Goal: Task Accomplishment & Management: Complete application form

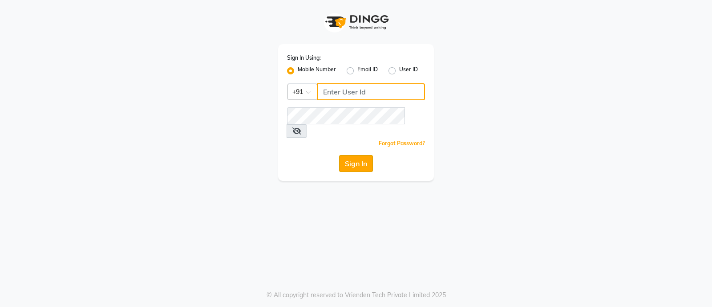
type input "7470344169"
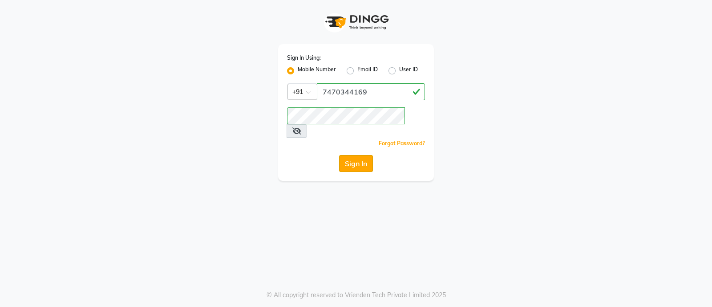
click at [358, 155] on button "Sign In" at bounding box center [356, 163] width 34 height 17
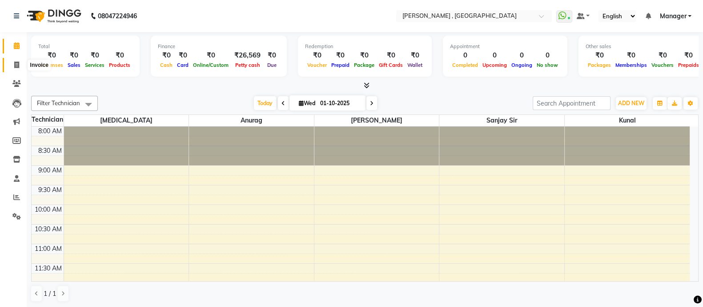
click at [14, 65] on icon at bounding box center [16, 64] width 5 height 7
select select "6445"
select select "service"
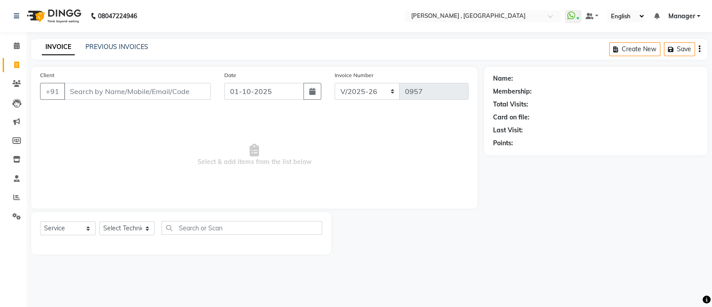
click at [118, 93] on input "Client" at bounding box center [137, 91] width 147 height 17
type input "9926215021"
click at [186, 92] on span "Add Client" at bounding box center [187, 91] width 35 height 9
select select "21"
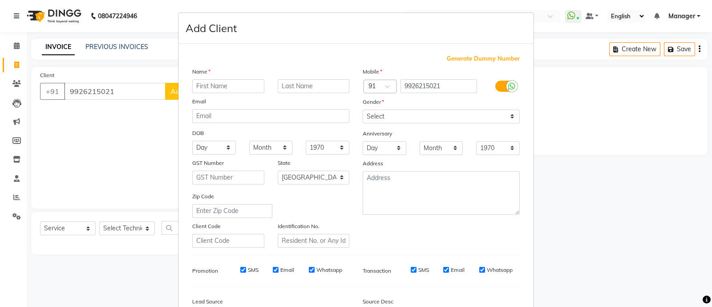
click at [217, 86] on input "text" at bounding box center [228, 86] width 72 height 14
type input "urvashi"
click at [410, 118] on select "Select [DEMOGRAPHIC_DATA] [DEMOGRAPHIC_DATA] Other Prefer Not To Say" at bounding box center [441, 116] width 157 height 14
select select "[DEMOGRAPHIC_DATA]"
click at [363, 110] on select "Select [DEMOGRAPHIC_DATA] [DEMOGRAPHIC_DATA] Other Prefer Not To Say" at bounding box center [441, 116] width 157 height 14
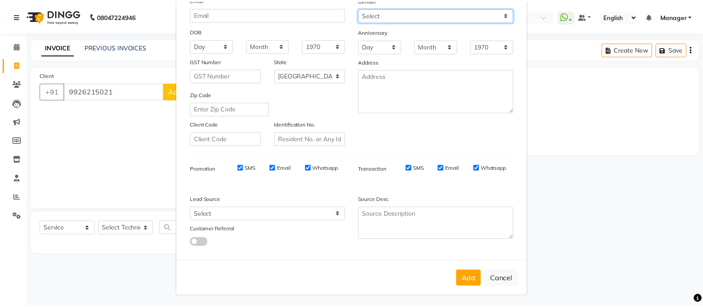
scroll to position [102, 0]
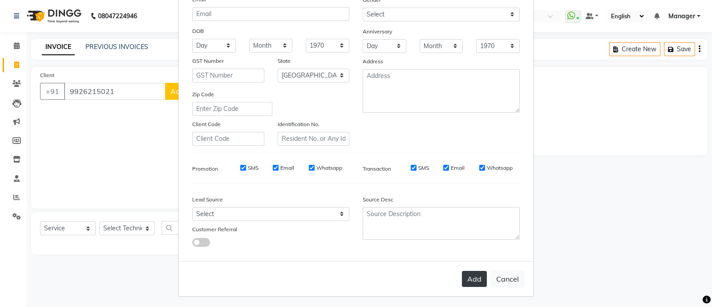
click at [467, 281] on button "Add" at bounding box center [474, 279] width 25 height 16
type input "99******21"
select select
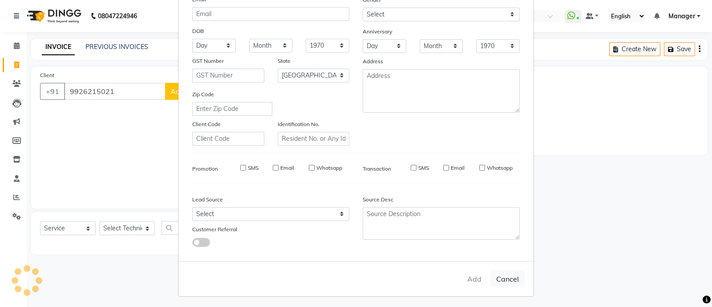
select select "null"
select select
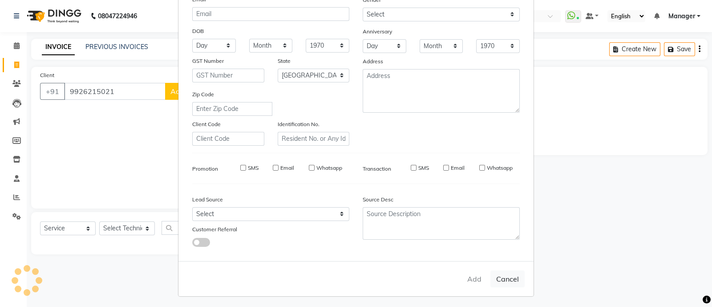
checkbox input "false"
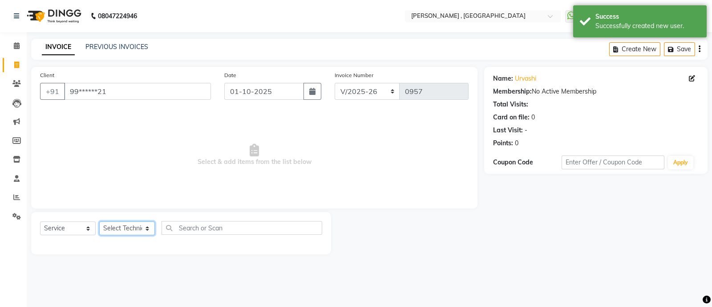
click at [136, 232] on select "Select Technician [PERSON_NAME] Manager [MEDICAL_DATA] [PERSON_NAME] sir [PERSO…" at bounding box center [127, 228] width 56 height 14
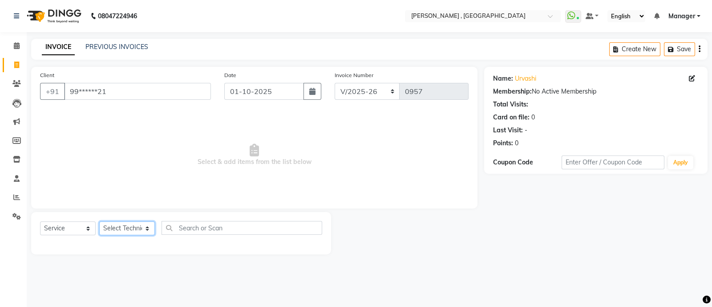
select select "83101"
click at [99, 222] on select "Select Technician [PERSON_NAME] Manager [MEDICAL_DATA] [PERSON_NAME] sir [PERSO…" at bounding box center [127, 228] width 56 height 14
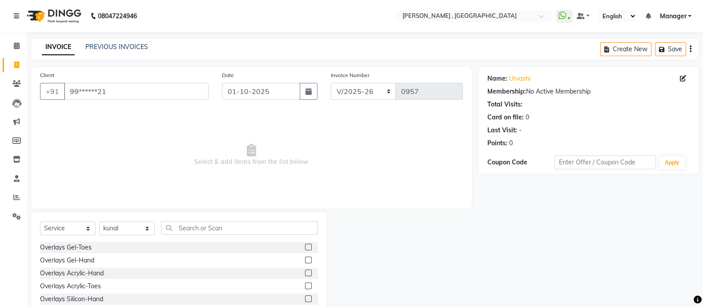
click at [305, 257] on label at bounding box center [308, 259] width 7 height 7
click at [305, 257] on input "checkbox" at bounding box center [308, 260] width 6 height 6
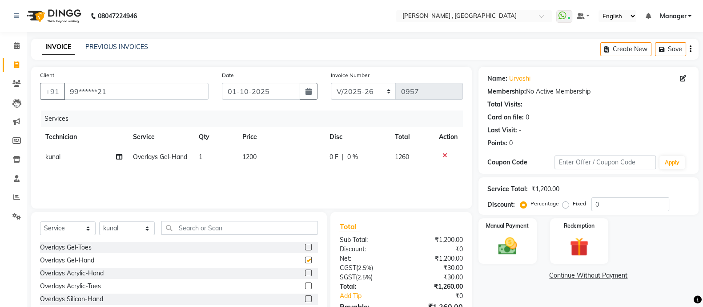
checkbox input "false"
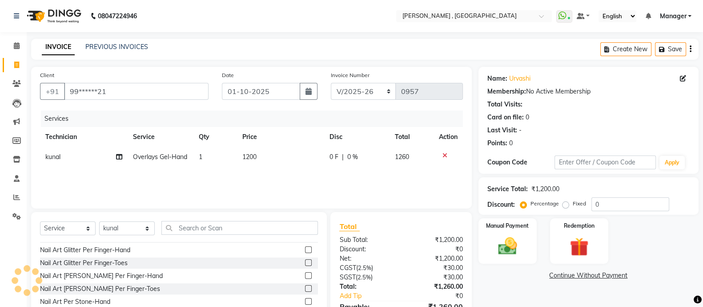
scroll to position [50, 0]
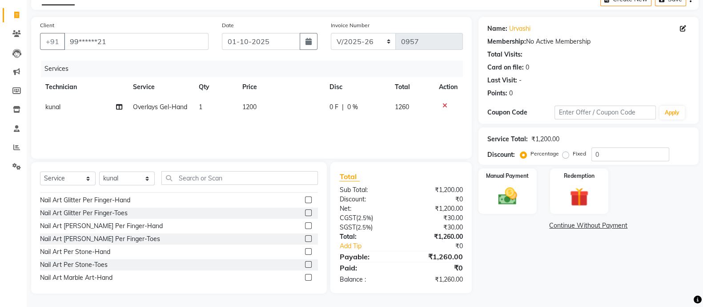
click at [573, 153] on label "Fixed" at bounding box center [579, 153] width 13 height 8
click at [566, 153] on input "Fixed" at bounding box center [568, 153] width 6 height 6
radio input "true"
click at [629, 156] on input "0" at bounding box center [631, 154] width 78 height 14
type input "683"
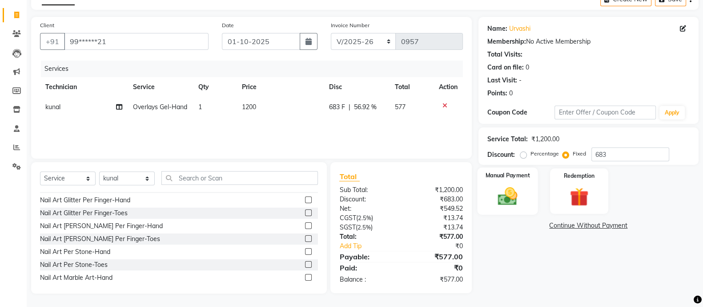
click at [509, 195] on img at bounding box center [508, 196] width 32 height 22
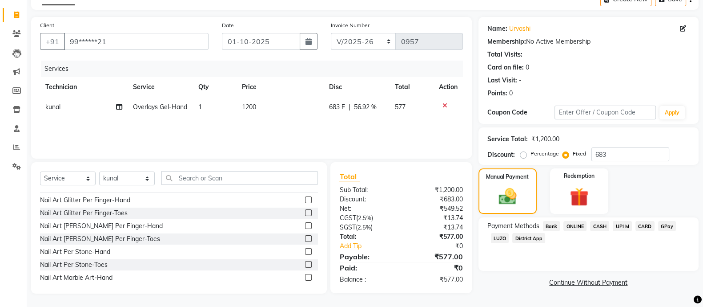
click at [574, 227] on span "ONLINE" at bounding box center [575, 226] width 23 height 10
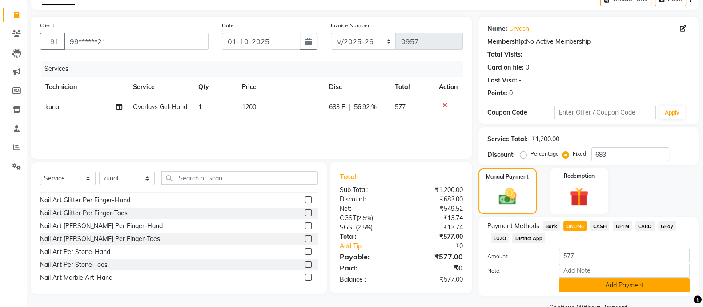
click at [603, 288] on button "Add Payment" at bounding box center [624, 285] width 131 height 14
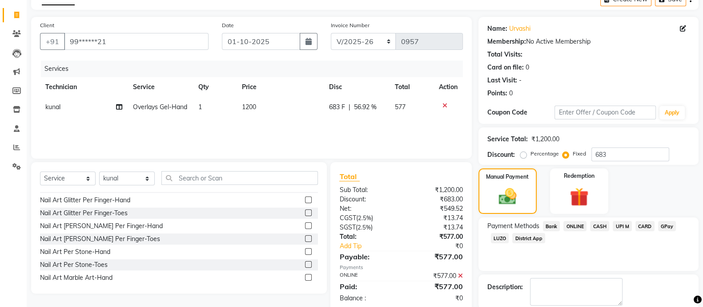
scroll to position [95, 0]
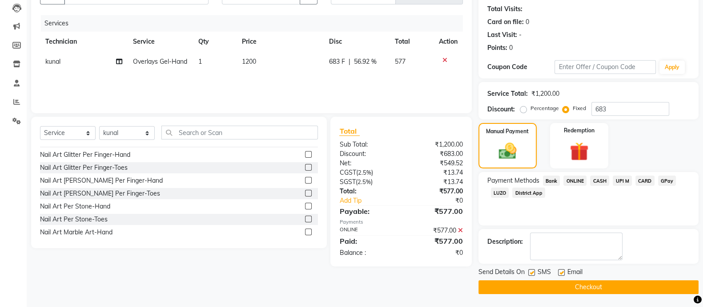
click at [595, 287] on button "Checkout" at bounding box center [589, 287] width 220 height 14
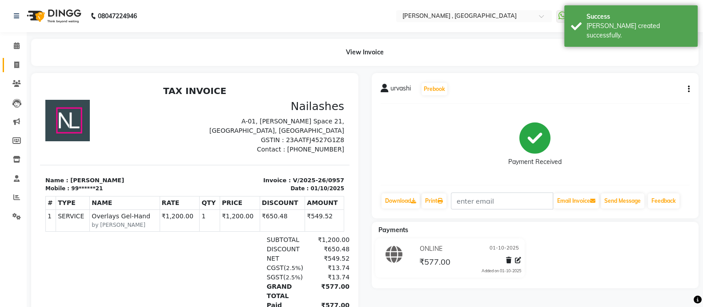
click at [14, 65] on icon at bounding box center [16, 64] width 5 height 7
select select "service"
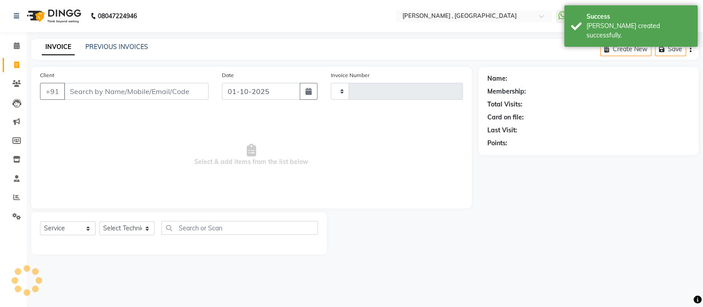
type input "0958"
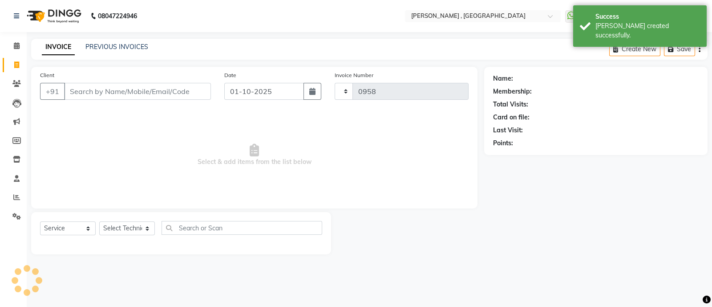
select select "6445"
click at [102, 96] on input "Client" at bounding box center [137, 91] width 147 height 17
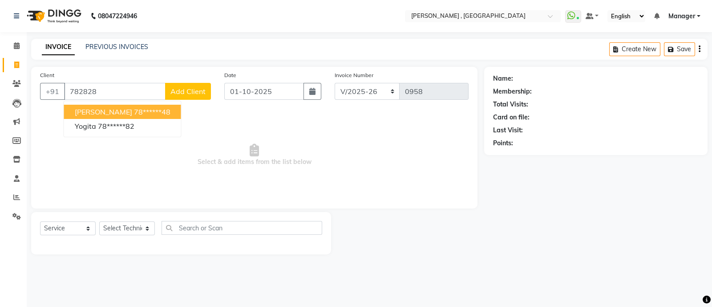
click at [107, 108] on span "[PERSON_NAME]" at bounding box center [103, 111] width 57 height 9
type input "78******48"
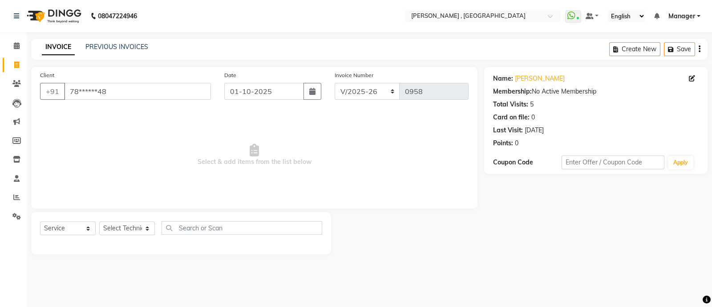
click at [137, 237] on div "Select Service Product Membership Package Voucher Prepaid Gift Card Select Tech…" at bounding box center [181, 231] width 282 height 21
click at [135, 225] on select "Select Technician [PERSON_NAME] Manager [MEDICAL_DATA] [PERSON_NAME] sir [PERSO…" at bounding box center [127, 228] width 56 height 14
select select "48912"
click at [99, 222] on select "Select Technician [PERSON_NAME] Manager [MEDICAL_DATA] [PERSON_NAME] sir [PERSO…" at bounding box center [127, 228] width 56 height 14
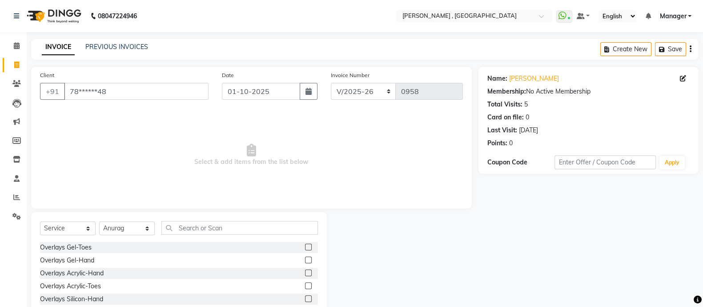
click at [305, 261] on label at bounding box center [308, 259] width 7 height 7
click at [305, 261] on input "checkbox" at bounding box center [308, 260] width 6 height 6
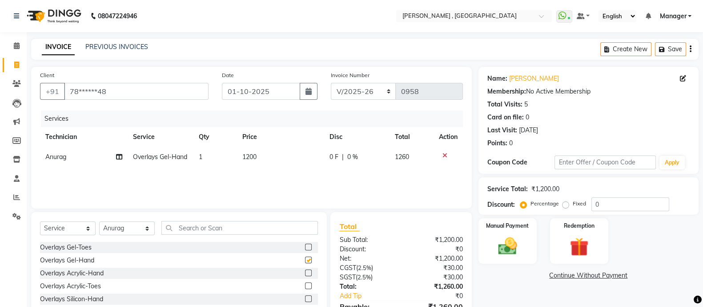
checkbox input "false"
click at [573, 204] on label "Fixed" at bounding box center [579, 203] width 13 height 8
click at [565, 204] on input "Fixed" at bounding box center [568, 203] width 6 height 6
radio input "true"
click at [607, 208] on input "0" at bounding box center [631, 204] width 78 height 14
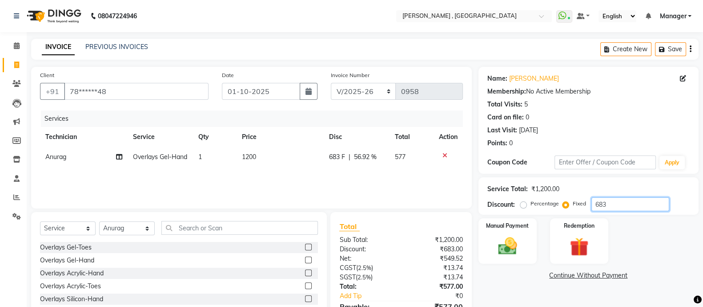
scroll to position [50, 0]
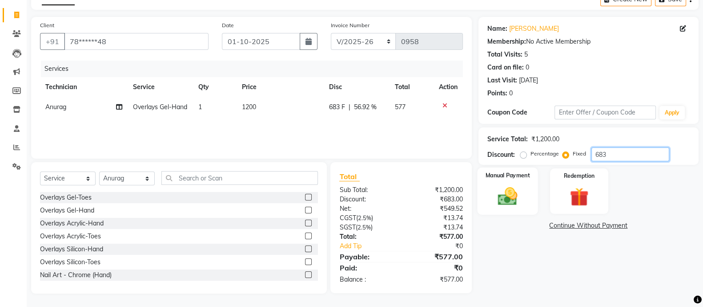
type input "683"
click at [523, 190] on img at bounding box center [508, 196] width 32 height 22
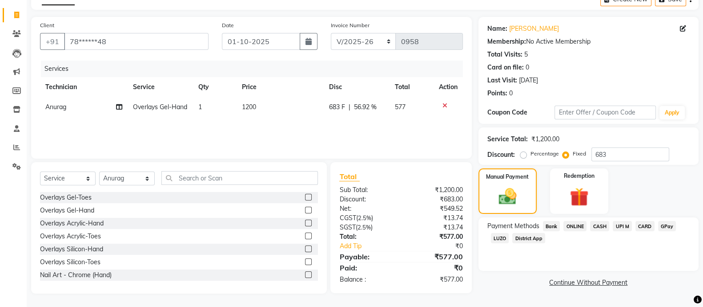
click at [575, 228] on span "ONLINE" at bounding box center [575, 226] width 23 height 10
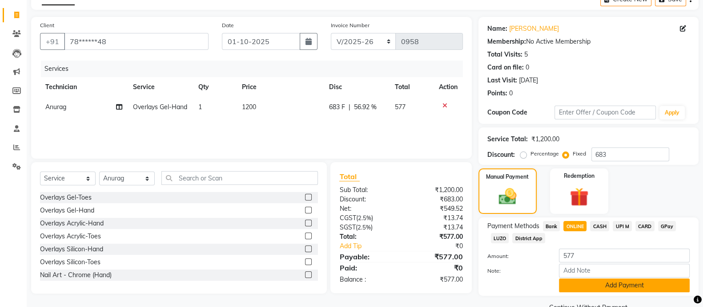
click at [597, 282] on button "Add Payment" at bounding box center [624, 285] width 131 height 14
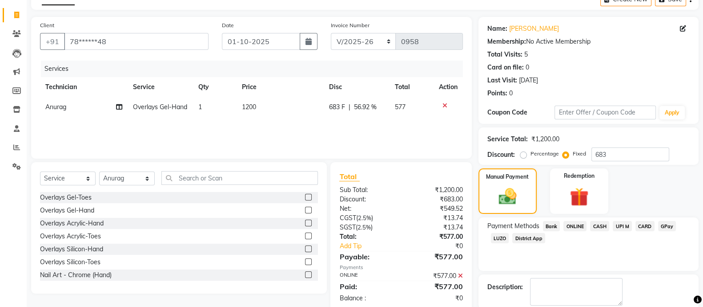
scroll to position [95, 0]
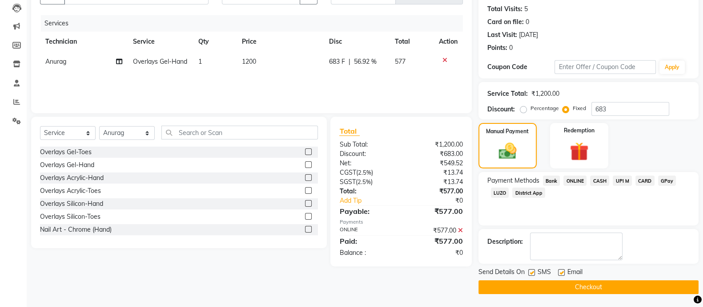
click at [509, 284] on button "Checkout" at bounding box center [589, 287] width 220 height 14
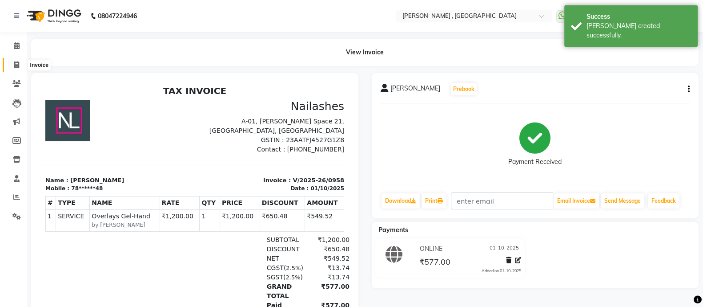
click at [19, 65] on icon at bounding box center [16, 64] width 5 height 7
select select "service"
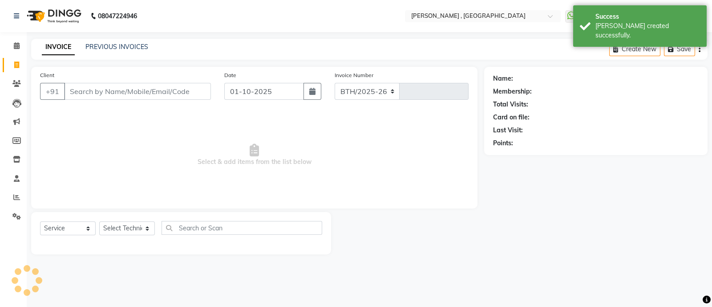
select select "6445"
type input "0959"
click at [100, 96] on input "Client" at bounding box center [137, 91] width 147 height 17
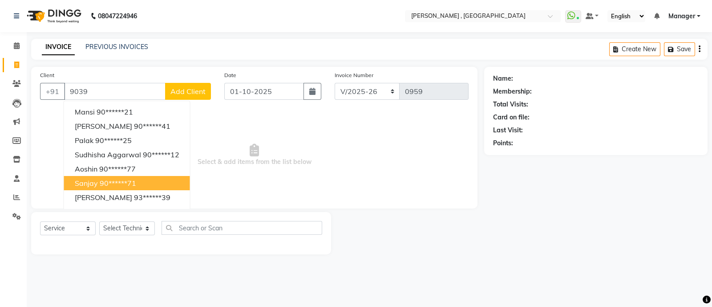
click at [105, 181] on ngb-highlight "90******71" at bounding box center [118, 182] width 36 height 9
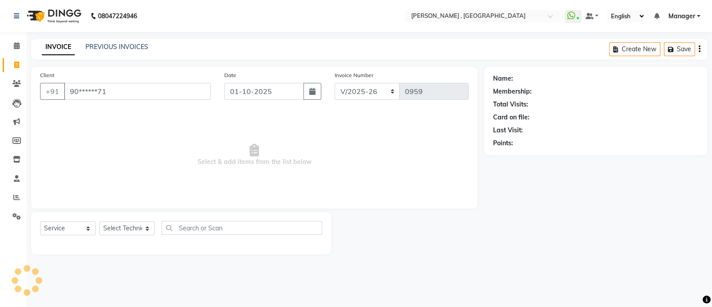
type input "90******71"
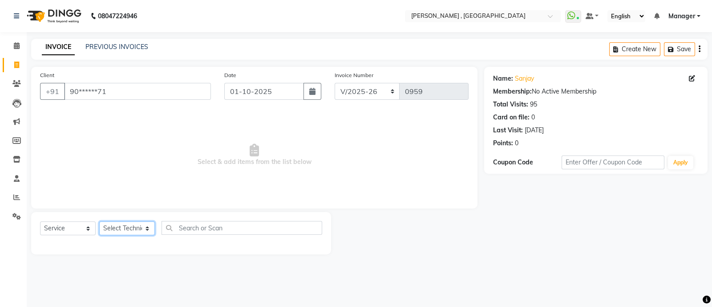
click at [144, 231] on select "Select Technician [PERSON_NAME] Manager [MEDICAL_DATA] [PERSON_NAME] sir [PERSO…" at bounding box center [127, 228] width 56 height 14
select select "83101"
click at [99, 222] on select "Select Technician [PERSON_NAME] Manager [MEDICAL_DATA] [PERSON_NAME] sir [PERSO…" at bounding box center [127, 228] width 56 height 14
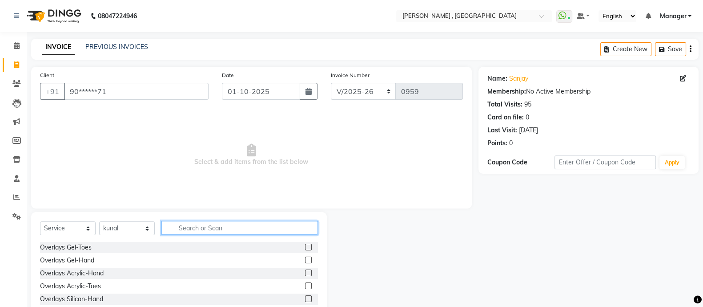
click at [202, 230] on input "text" at bounding box center [240, 228] width 157 height 14
click at [305, 259] on label at bounding box center [308, 259] width 7 height 7
click at [305, 259] on input "checkbox" at bounding box center [308, 260] width 6 height 6
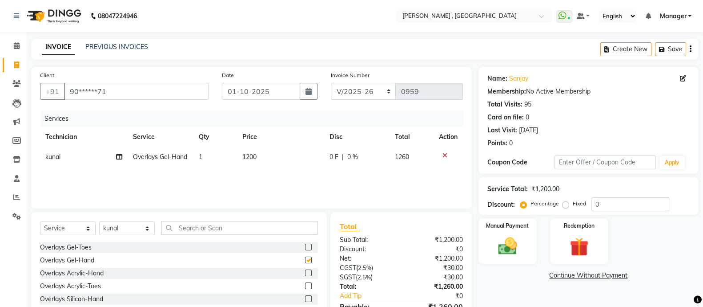
checkbox input "false"
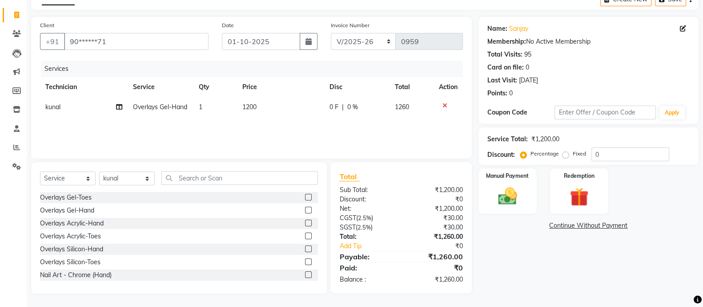
click at [573, 156] on label "Fixed" at bounding box center [579, 153] width 13 height 8
click at [565, 156] on input "Fixed" at bounding box center [568, 153] width 6 height 6
radio input "true"
click at [621, 154] on input "0" at bounding box center [631, 154] width 78 height 14
type input "160"
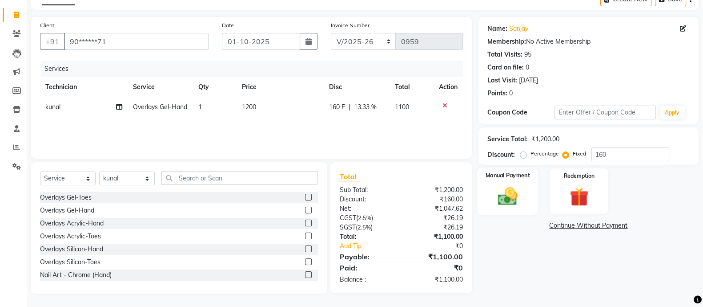
click at [507, 188] on img at bounding box center [508, 196] width 32 height 22
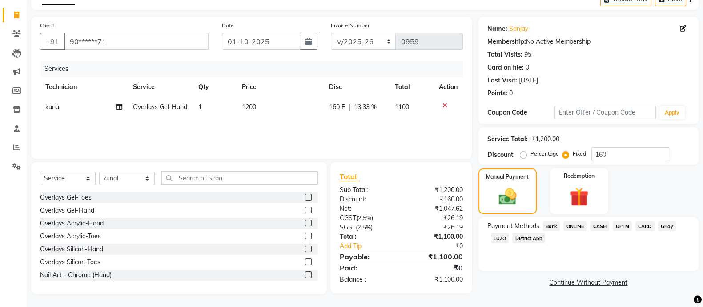
click at [568, 226] on span "ONLINE" at bounding box center [575, 226] width 23 height 10
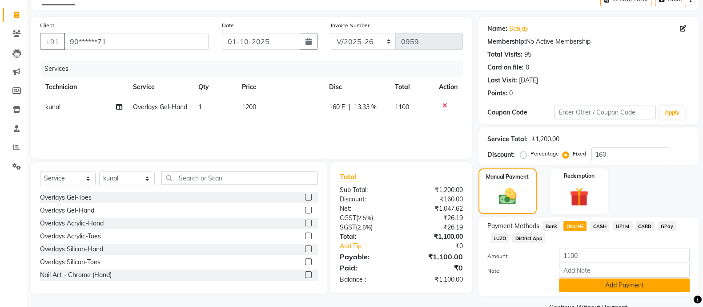
click at [591, 285] on button "Add Payment" at bounding box center [624, 285] width 131 height 14
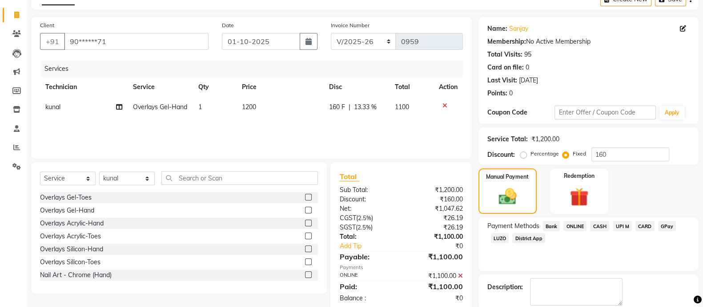
scroll to position [95, 0]
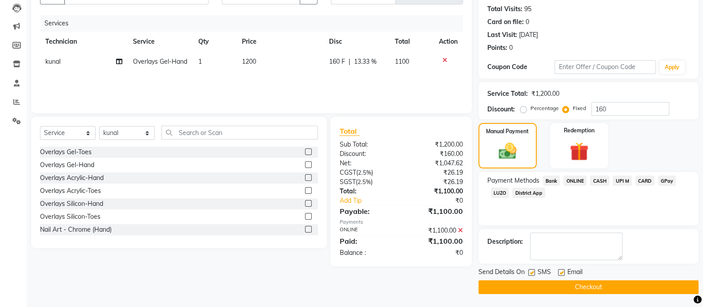
click at [578, 287] on button "Checkout" at bounding box center [589, 287] width 220 height 14
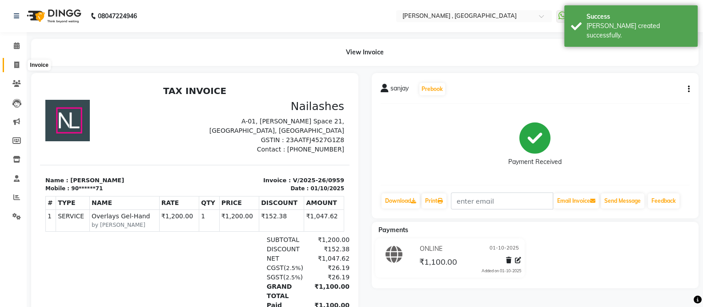
click at [10, 62] on span at bounding box center [17, 65] width 16 height 10
select select "service"
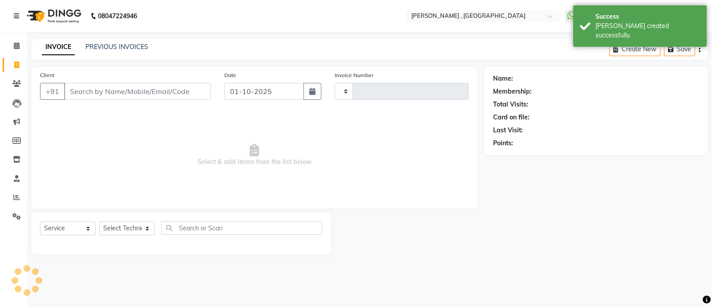
type input "0960"
select select "6445"
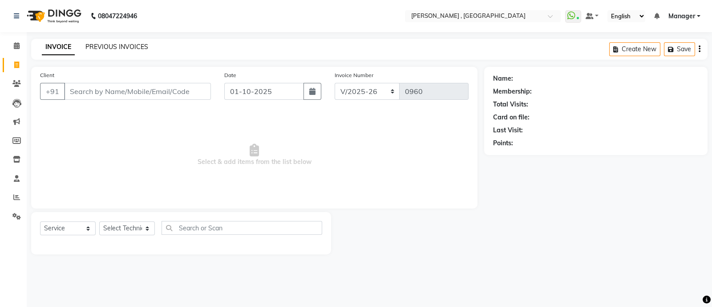
click at [128, 47] on link "PREVIOUS INVOICES" at bounding box center [116, 47] width 63 height 8
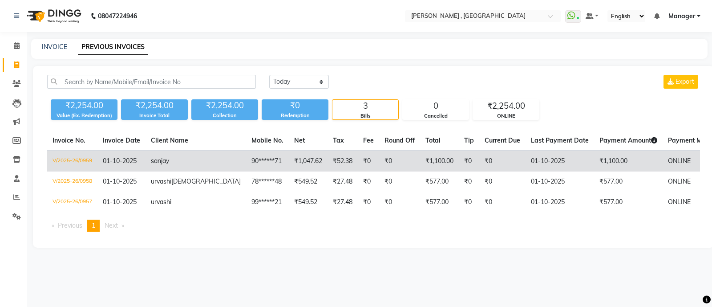
click at [133, 156] on td "01-10-2025" at bounding box center [121, 161] width 48 height 21
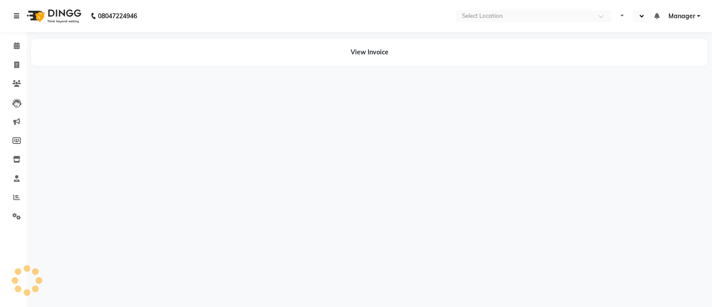
select select "en"
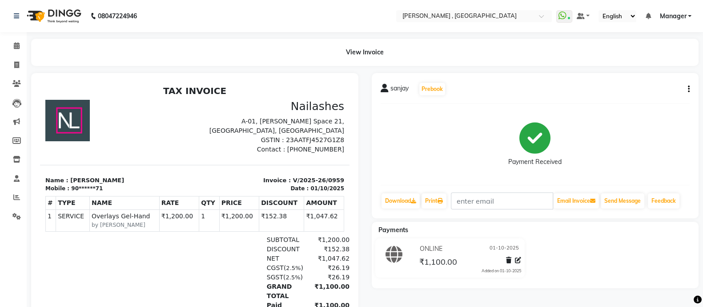
scroll to position [7, 0]
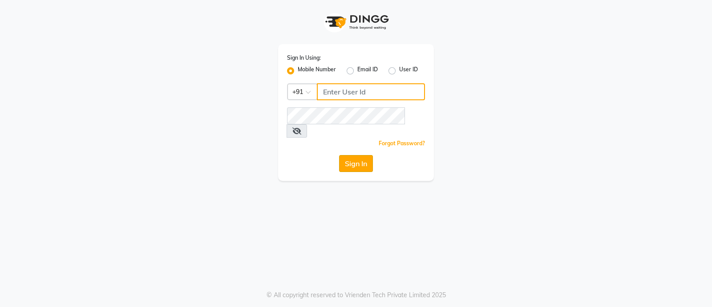
type input "7470344169"
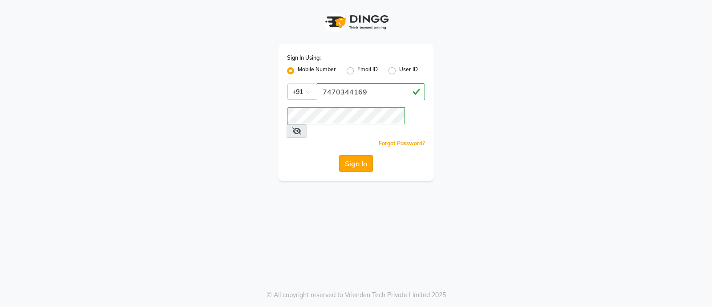
click at [357, 155] on button "Sign In" at bounding box center [356, 163] width 34 height 17
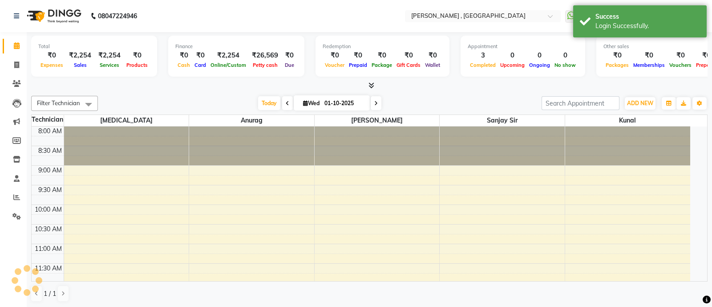
select select "en"
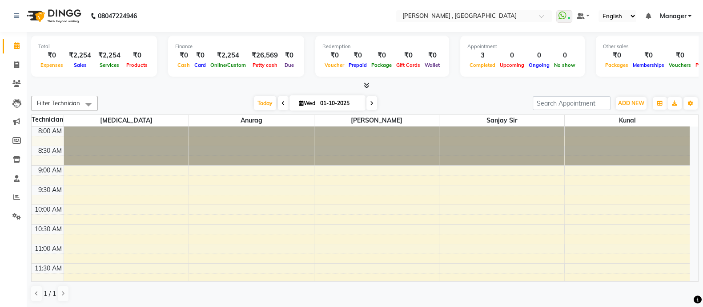
click at [367, 88] on icon at bounding box center [367, 85] width 6 height 7
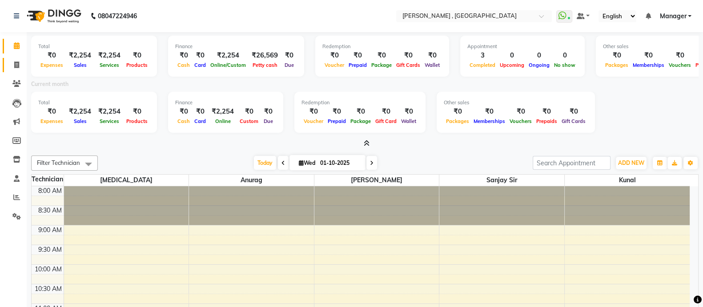
click at [18, 58] on link "Invoice" at bounding box center [13, 65] width 21 height 15
select select "service"
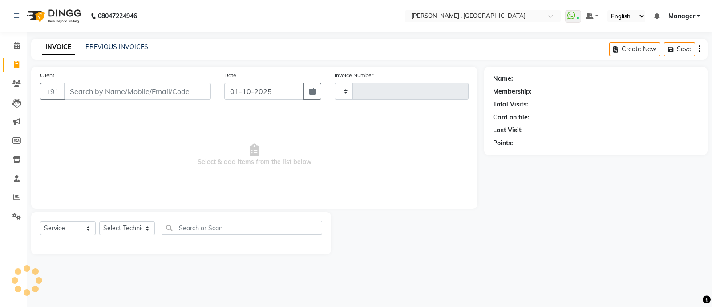
type input "0960"
select select "6445"
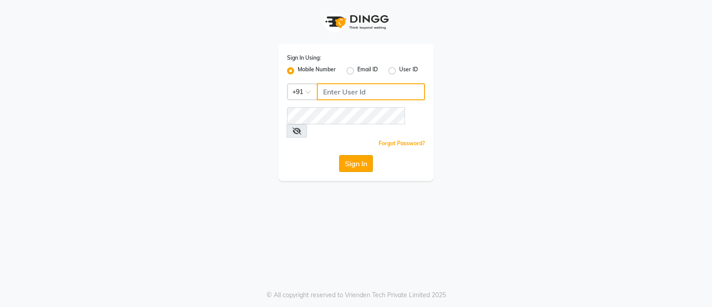
type input "7470344169"
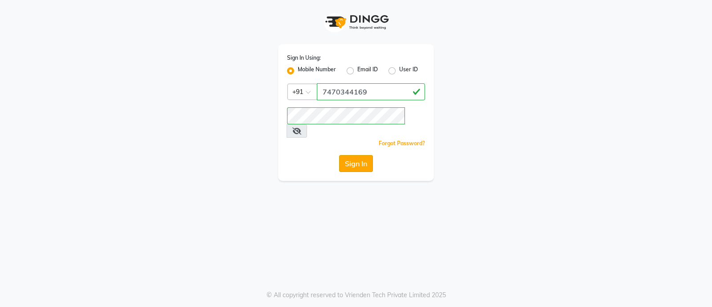
click at [346, 155] on button "Sign In" at bounding box center [356, 163] width 34 height 17
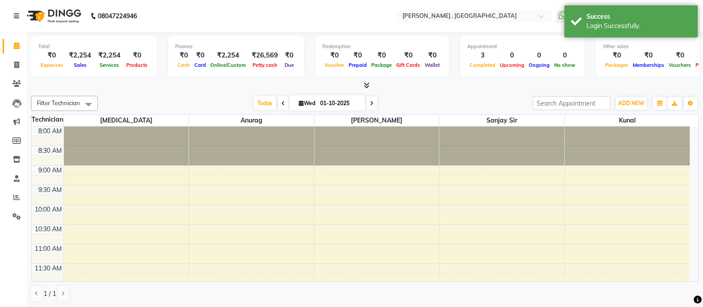
click at [368, 81] on span at bounding box center [364, 85] width 9 height 9
